Goal: Navigation & Orientation: Find specific page/section

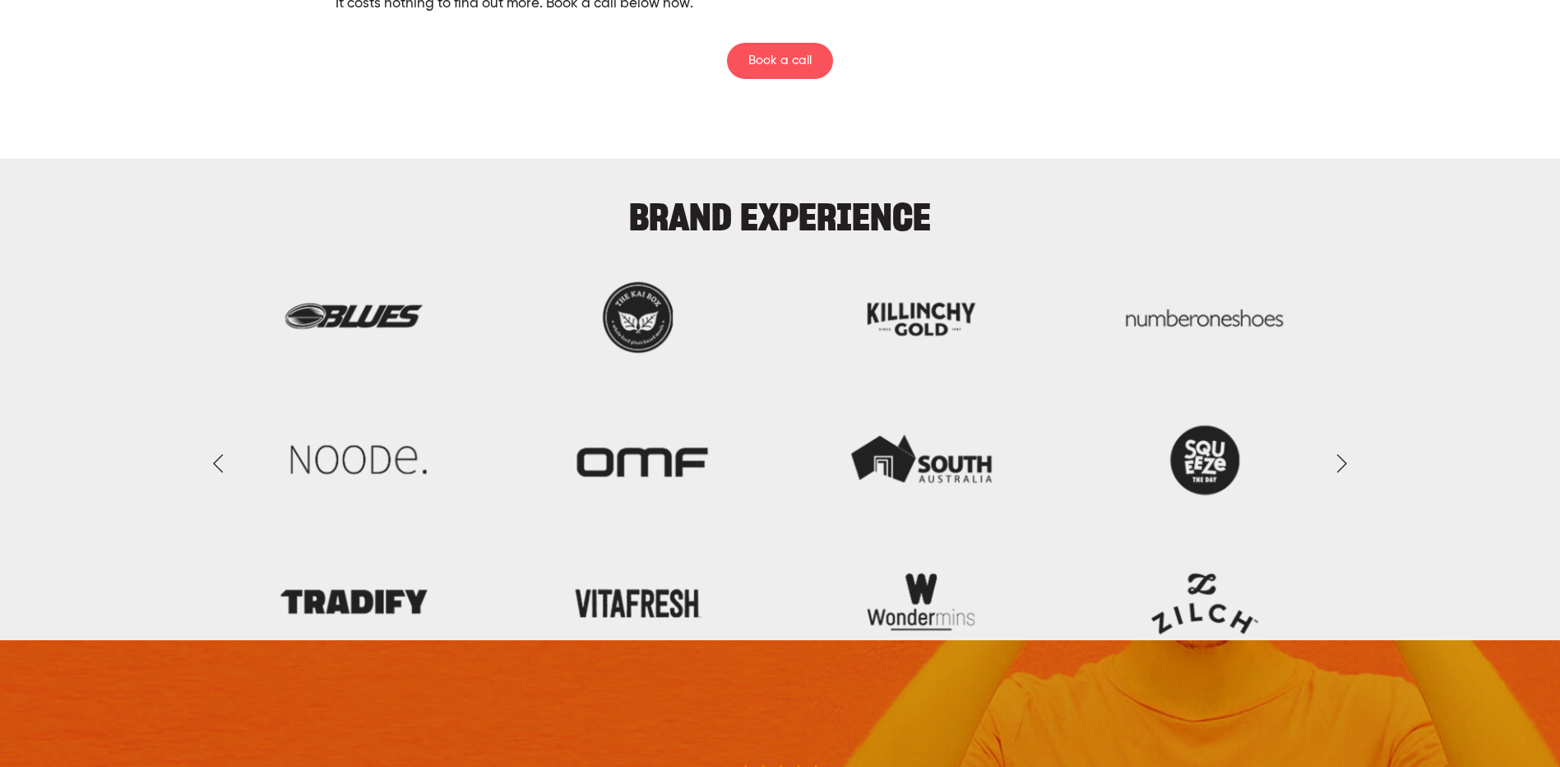
scroll to position [4195, 0]
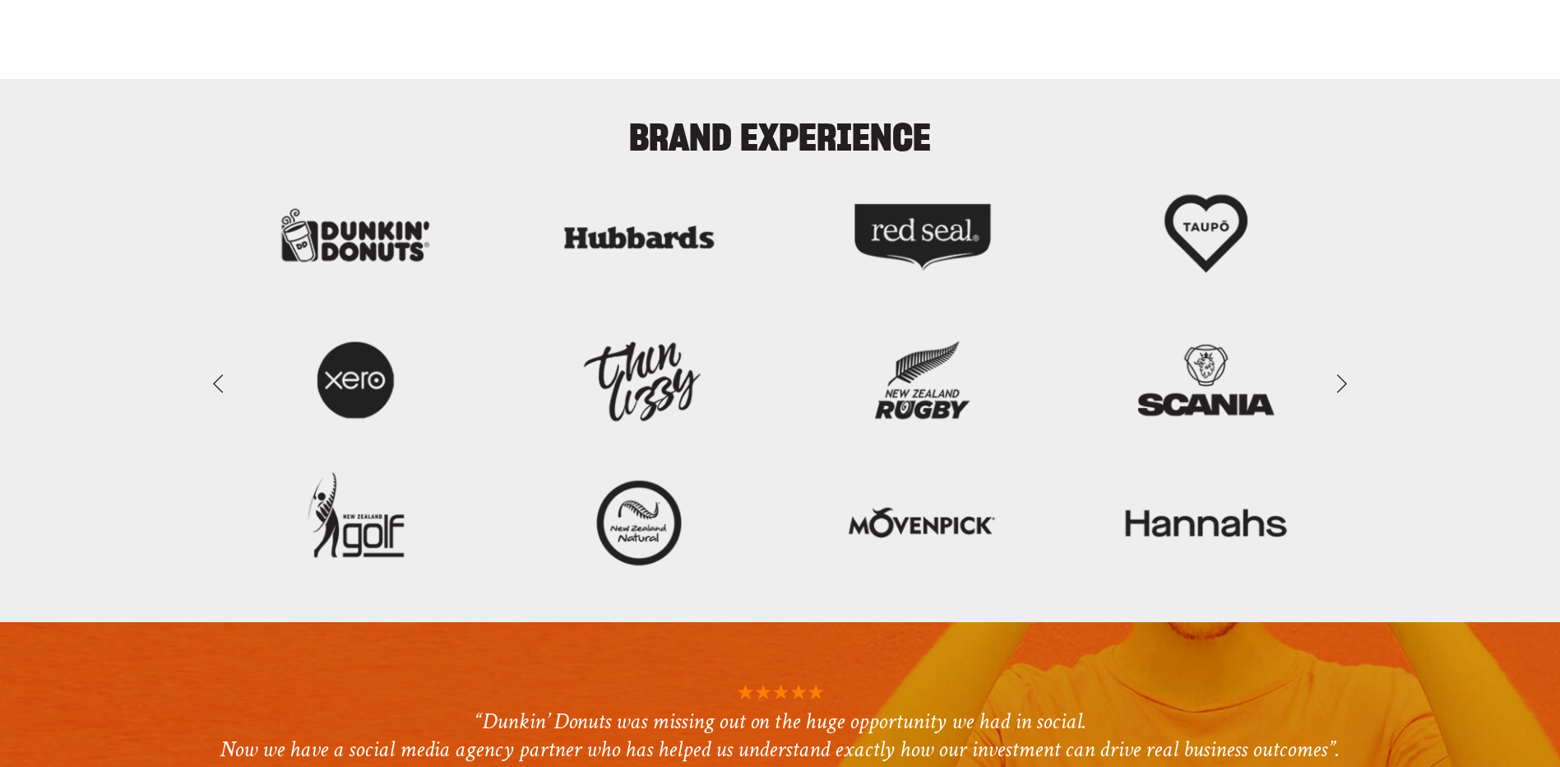
click at [1348, 393] on link "Next Slide" at bounding box center [1341, 382] width 36 height 49
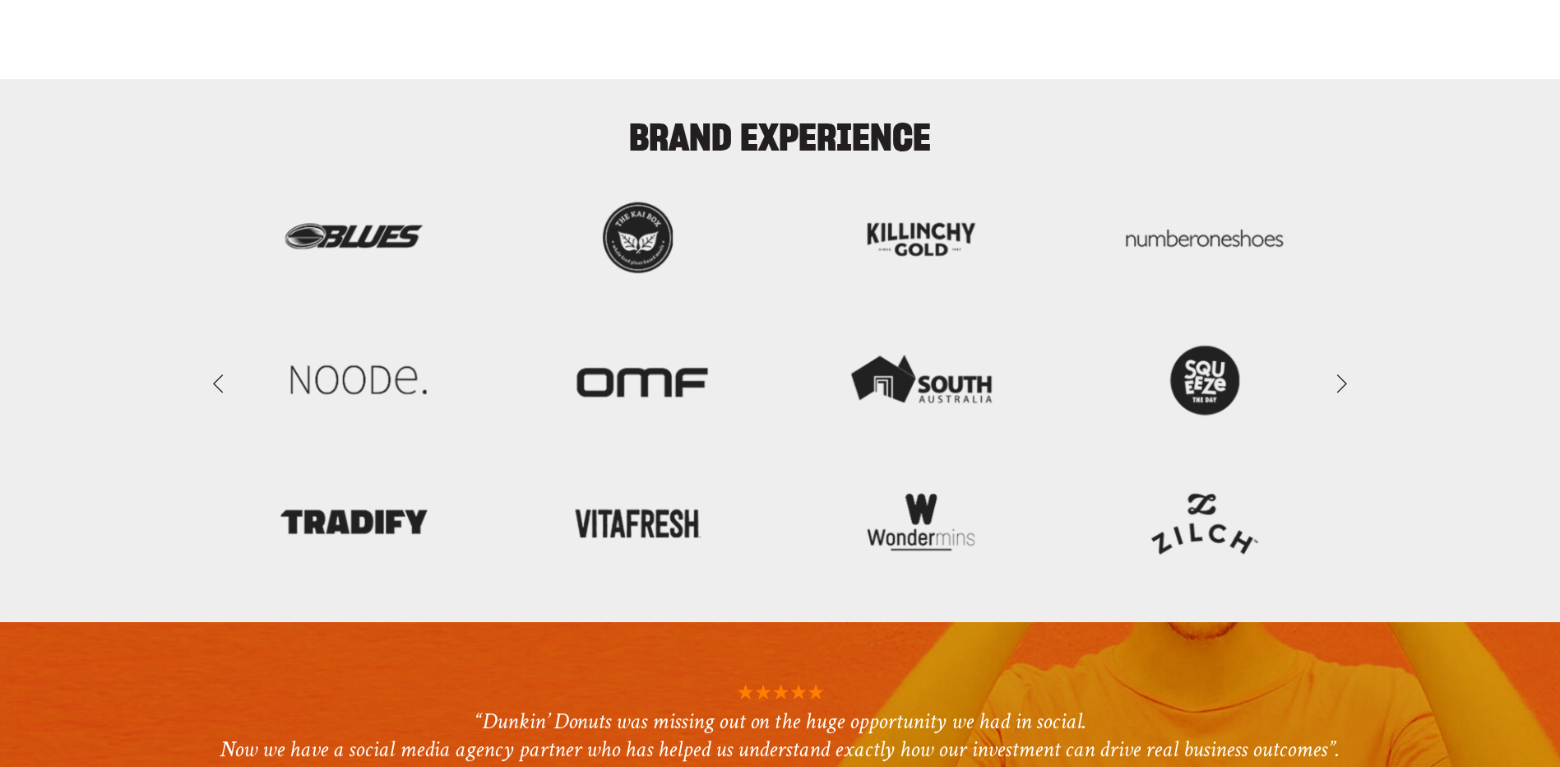
click at [1346, 390] on link "Next Slide" at bounding box center [1341, 382] width 36 height 49
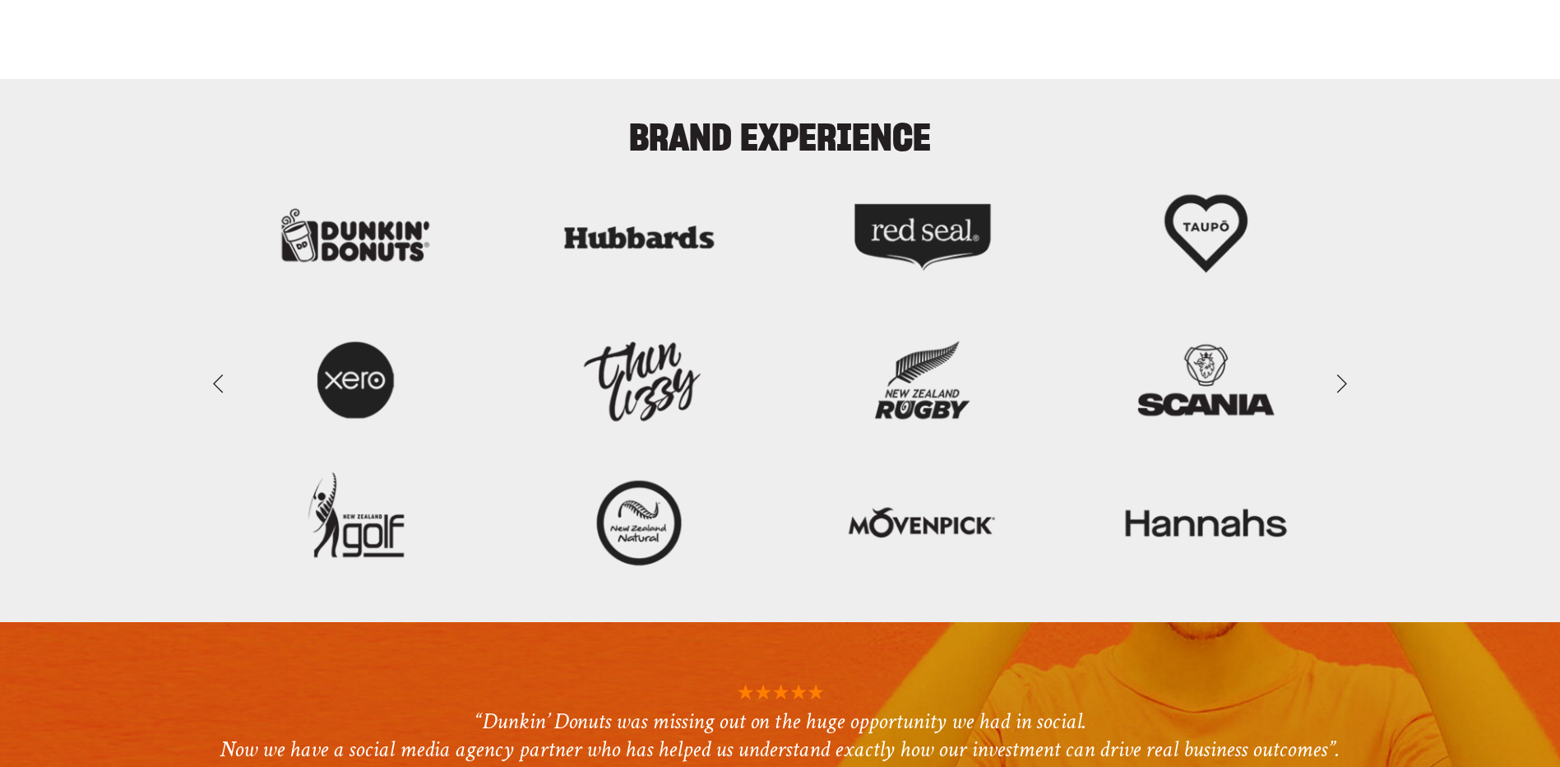
click at [1344, 387] on link "Next Slide" at bounding box center [1341, 382] width 36 height 49
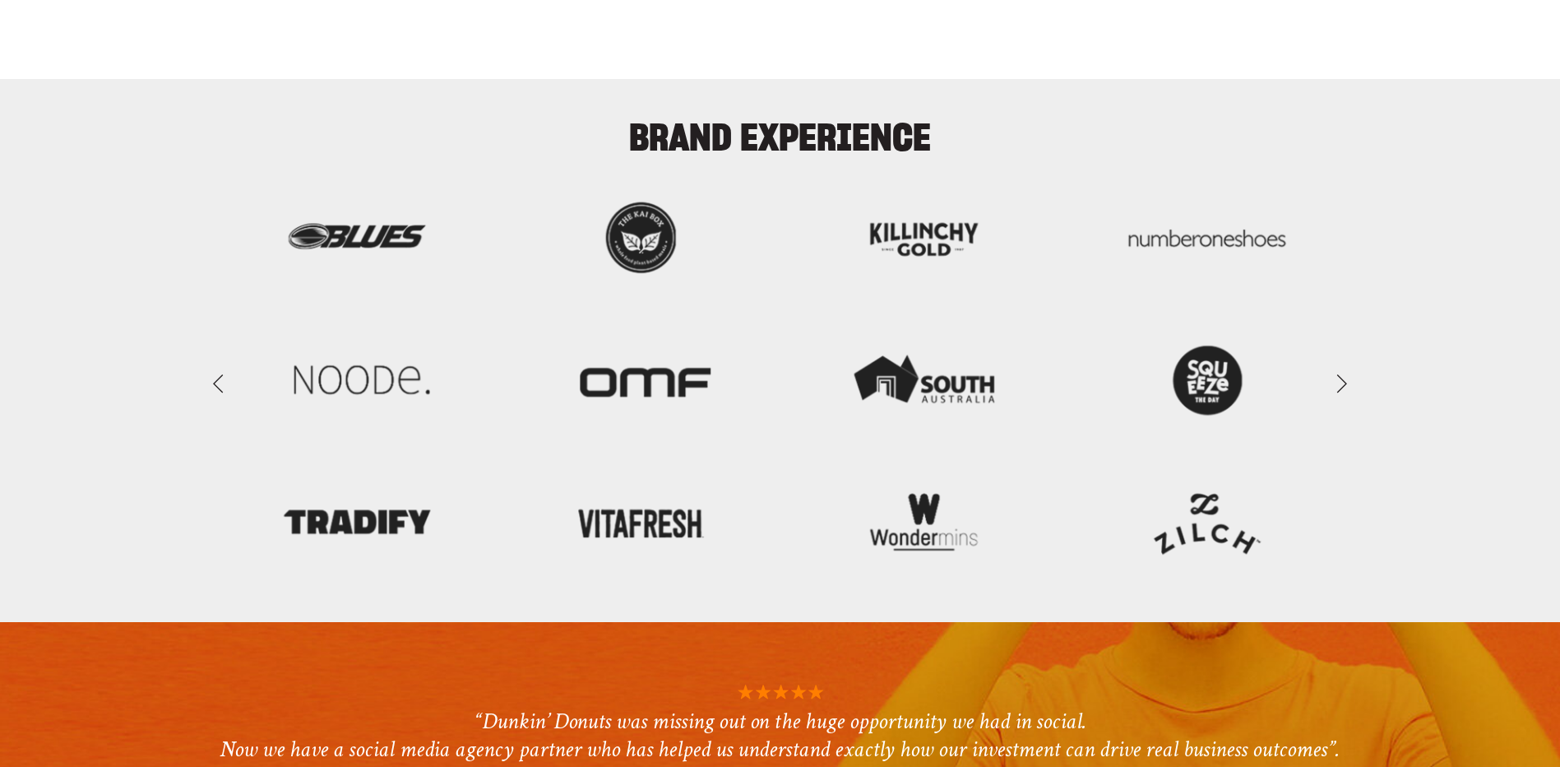
click at [1344, 387] on link "Next Slide" at bounding box center [1341, 382] width 36 height 49
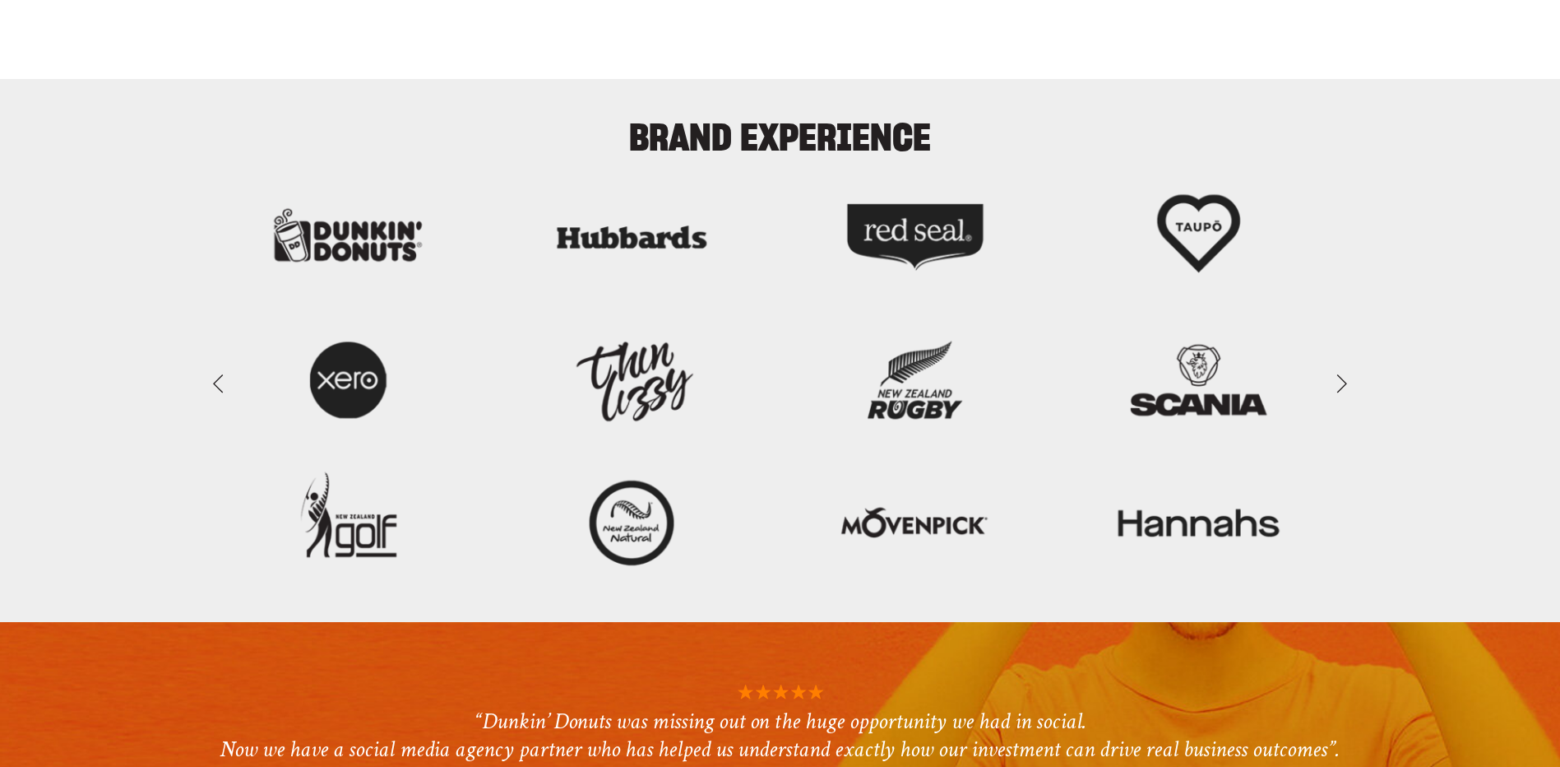
click at [1344, 387] on link "Next Slide" at bounding box center [1341, 382] width 36 height 49
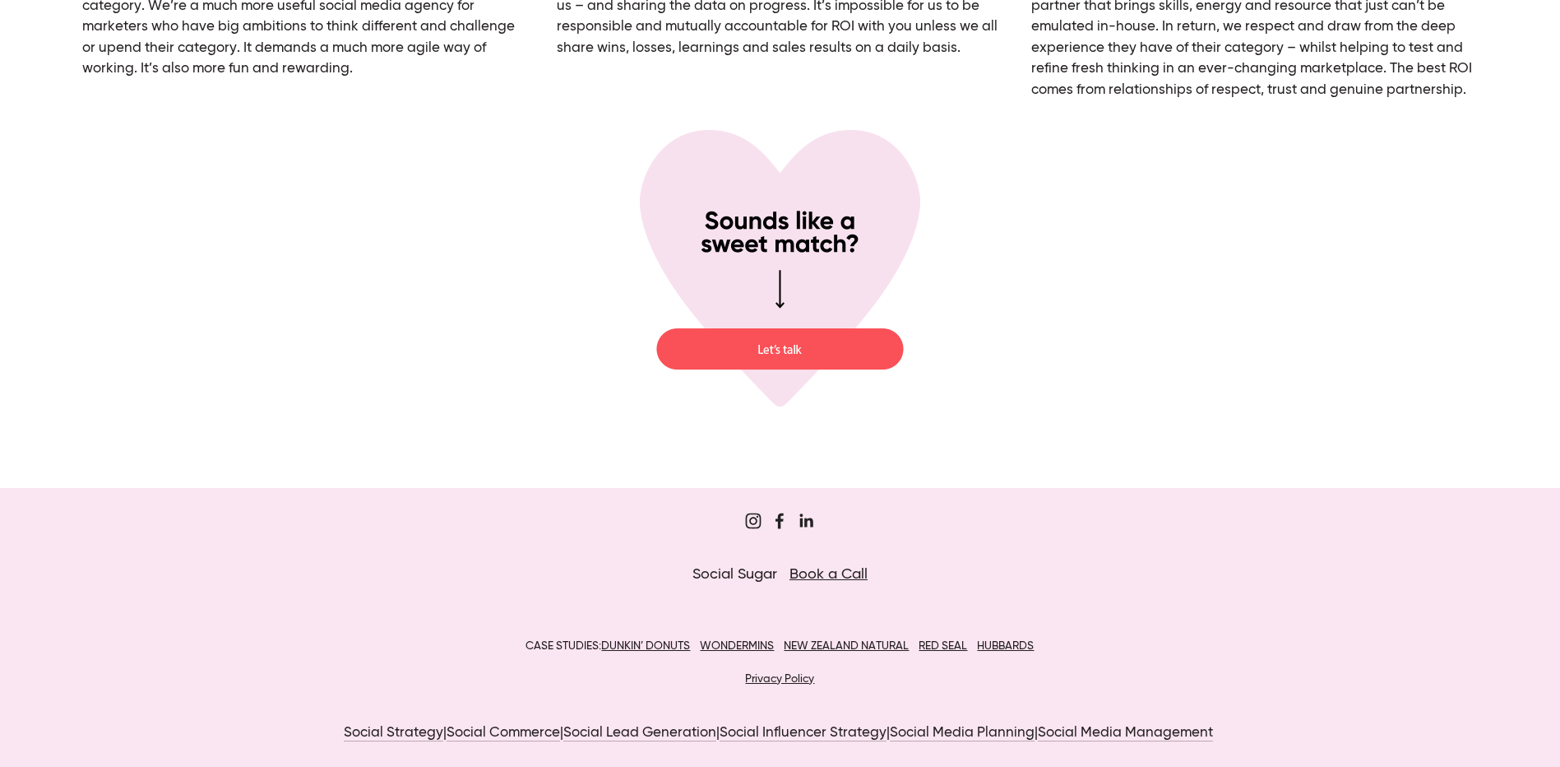
scroll to position [6252, 0]
click at [629, 643] on u "DUNKIN’ DONUTS" at bounding box center [645, 645] width 89 height 12
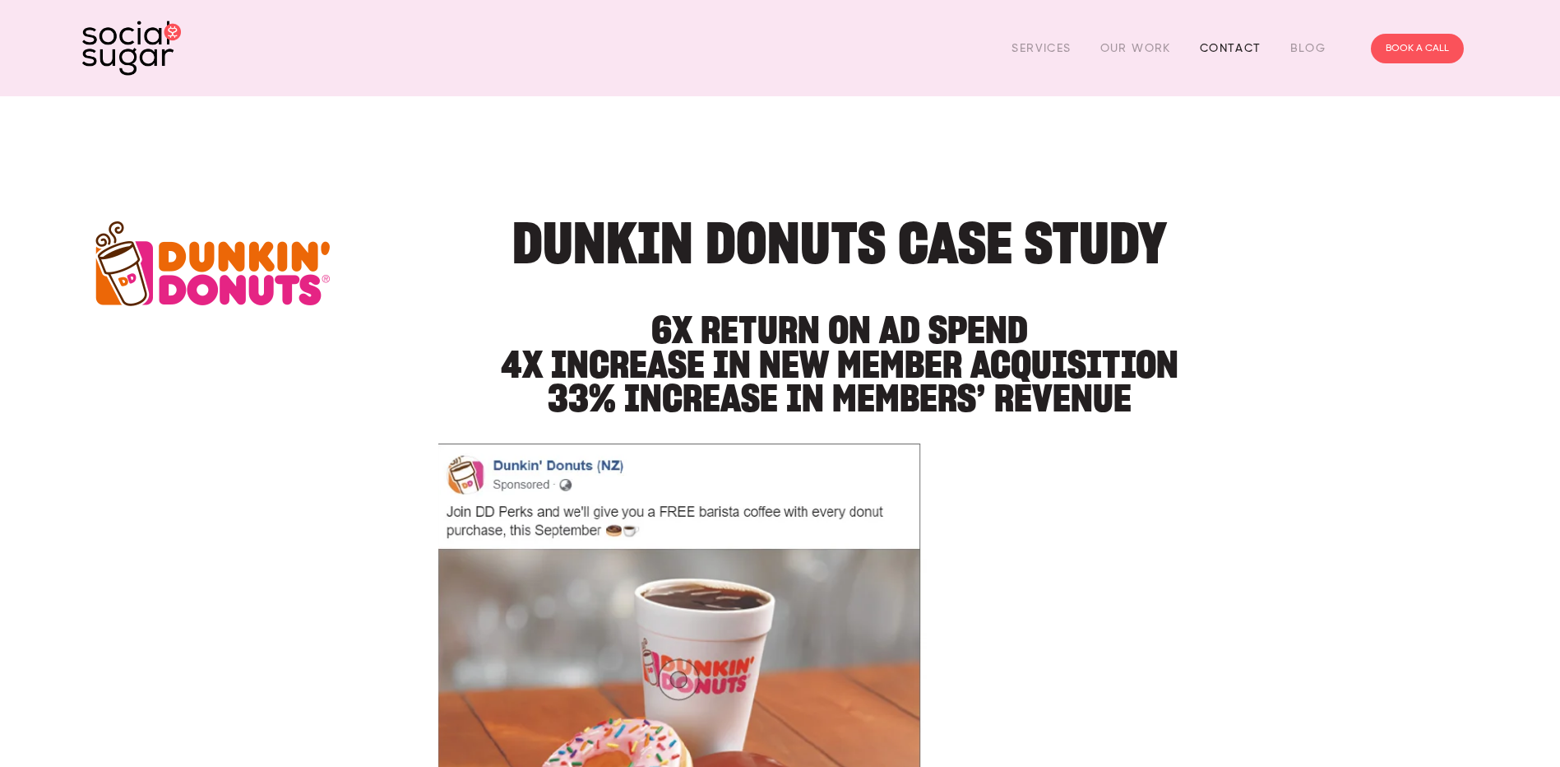
click at [1204, 49] on link "Contact" at bounding box center [1231, 47] width 62 height 25
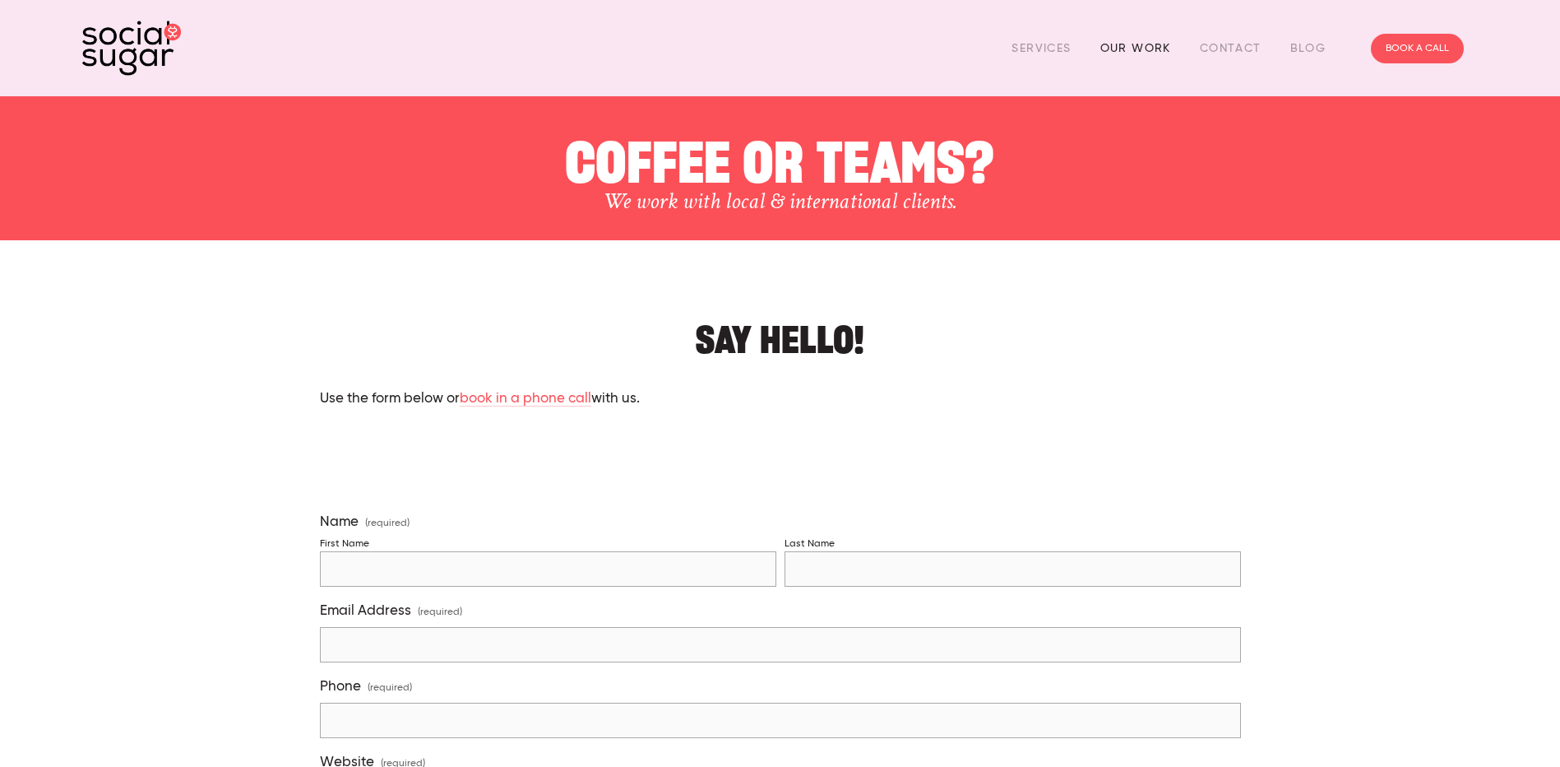
click at [1147, 44] on link "Our Work" at bounding box center [1135, 47] width 71 height 25
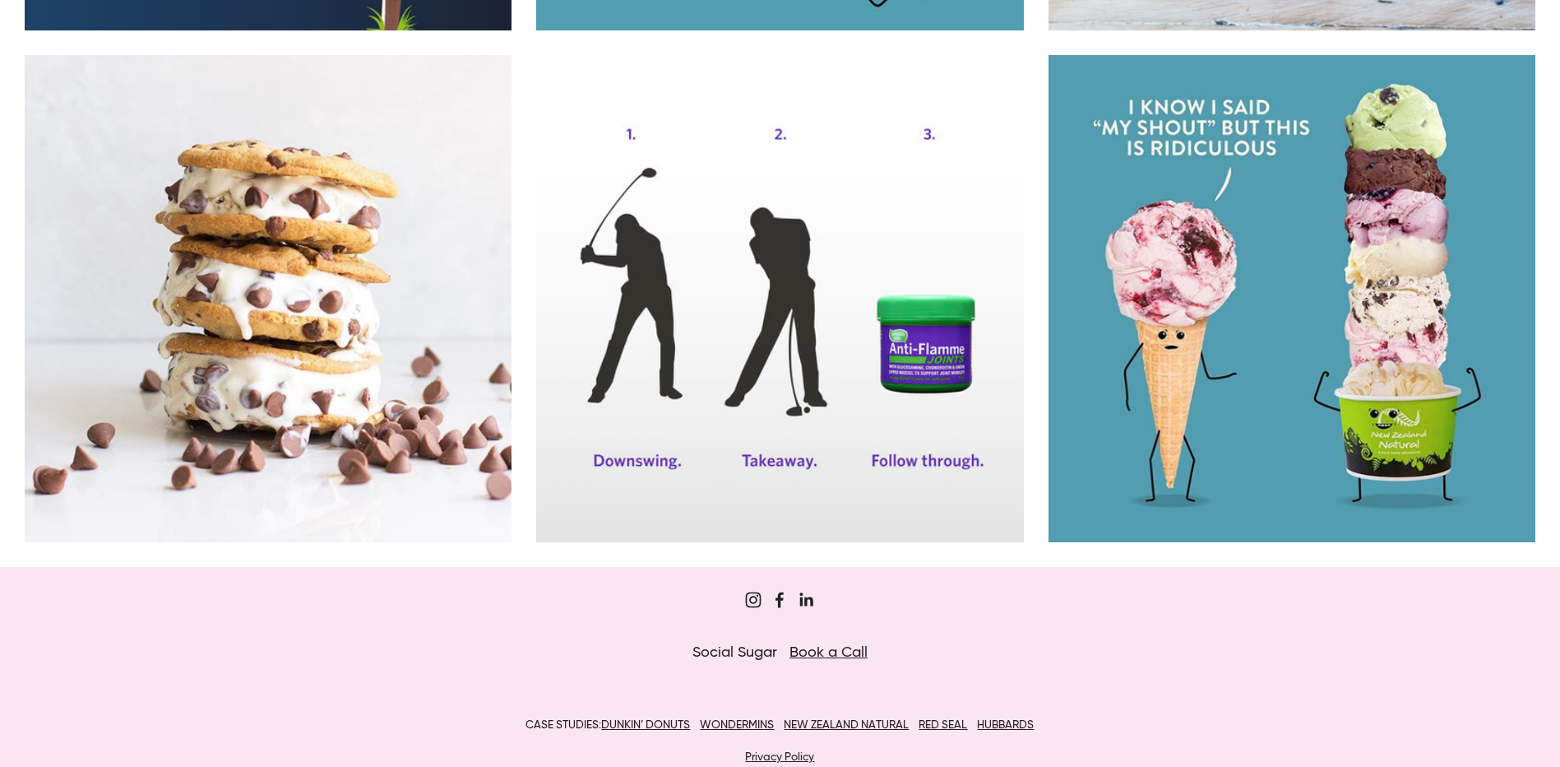
scroll to position [16779, 0]
